Goal: Task Accomplishment & Management: Use online tool/utility

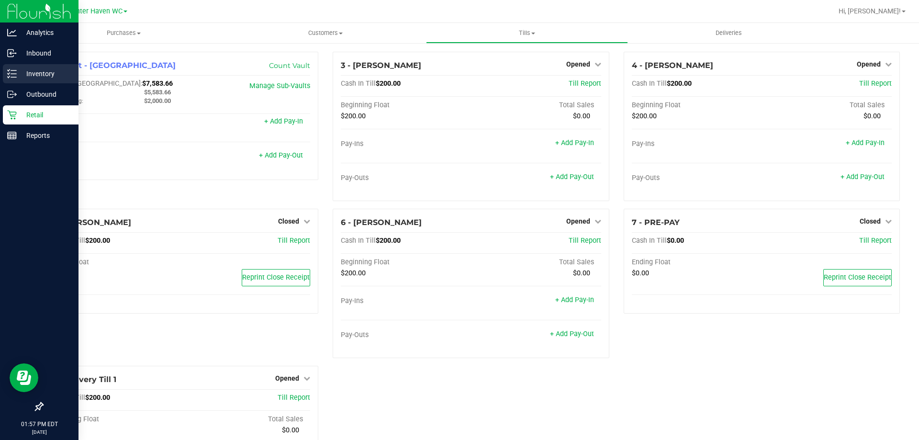
click at [13, 72] on icon at bounding box center [12, 74] width 10 height 10
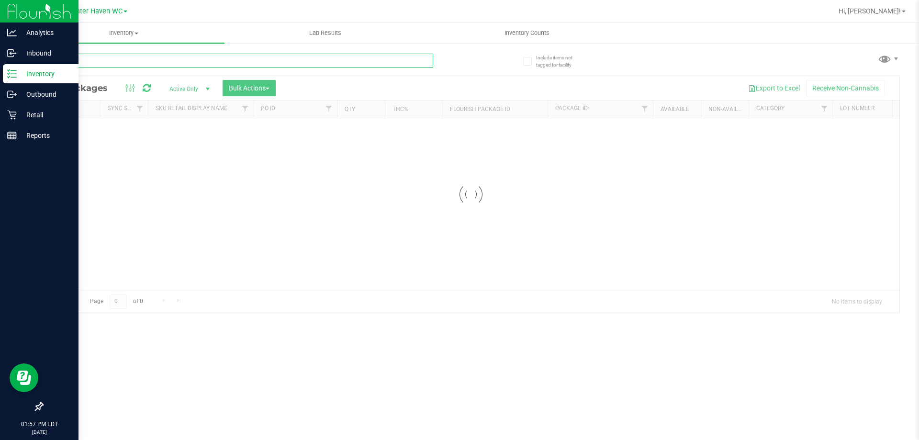
click at [244, 66] on input "text" at bounding box center [237, 61] width 391 height 14
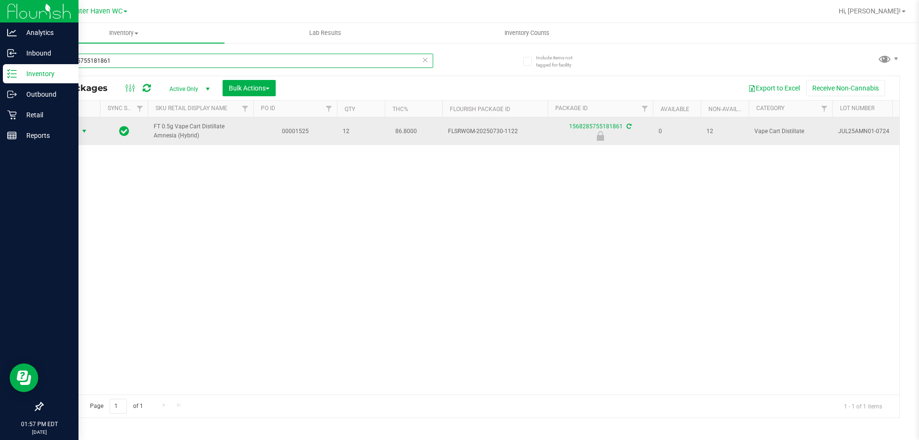
type input "1568285755181861"
click at [71, 136] on span "Action" at bounding box center [65, 130] width 26 height 13
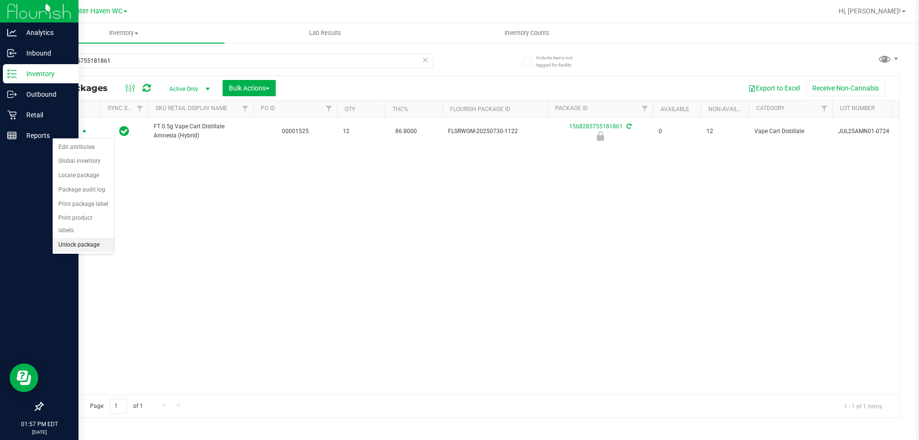
click at [100, 238] on li "Unlock package" at bounding box center [83, 245] width 61 height 14
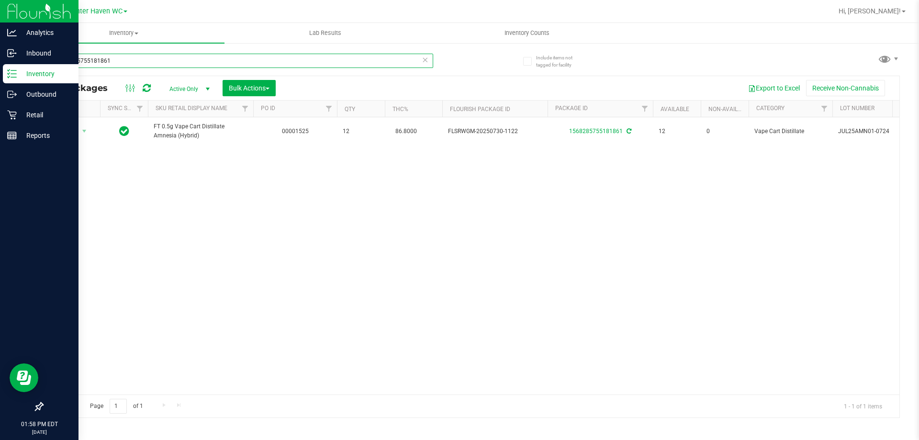
click at [364, 58] on input "1568285755181861" at bounding box center [237, 61] width 391 height 14
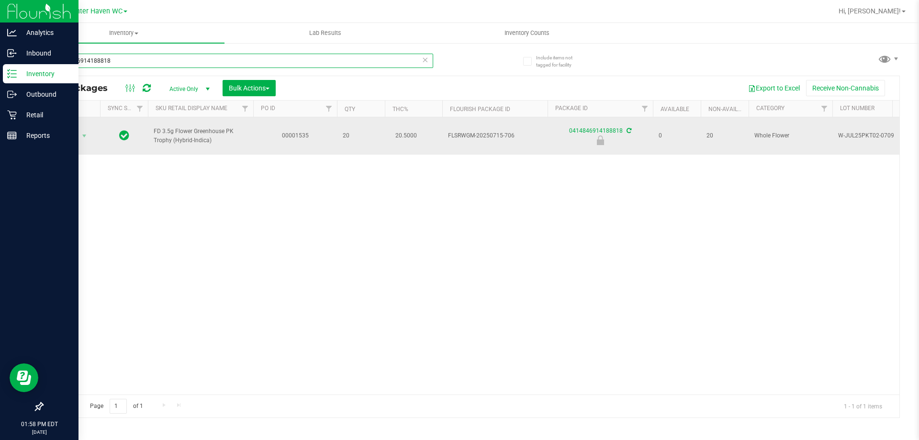
type input "0414846914188818"
click at [80, 131] on span "select" at bounding box center [85, 135] width 12 height 13
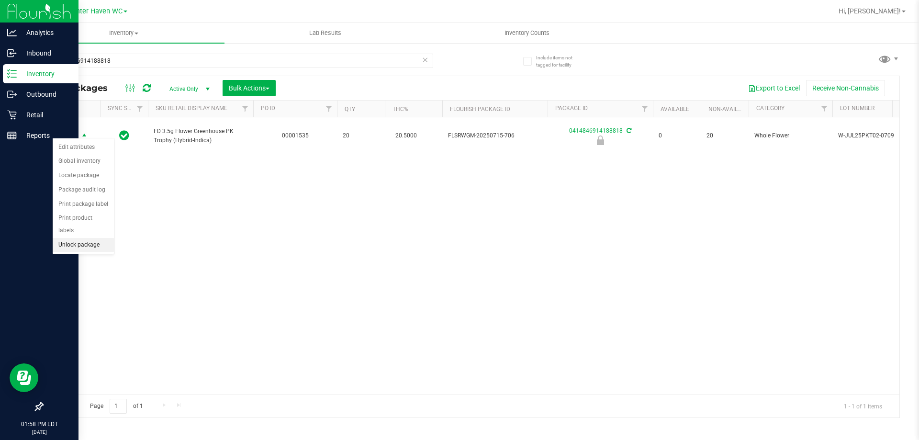
click at [102, 238] on li "Unlock package" at bounding box center [83, 245] width 61 height 14
